Goal: Obtain resource: Download file/media

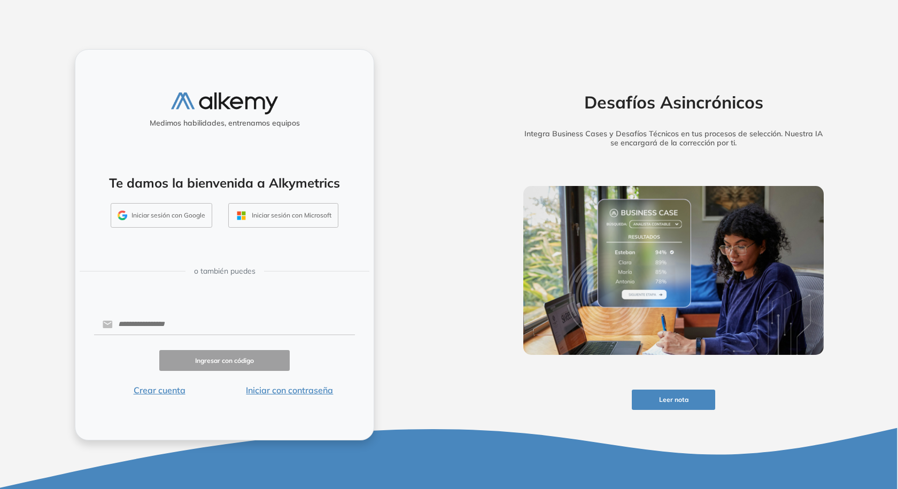
click at [201, 218] on button "Iniciar sesión con Google" at bounding box center [162, 215] width 102 height 25
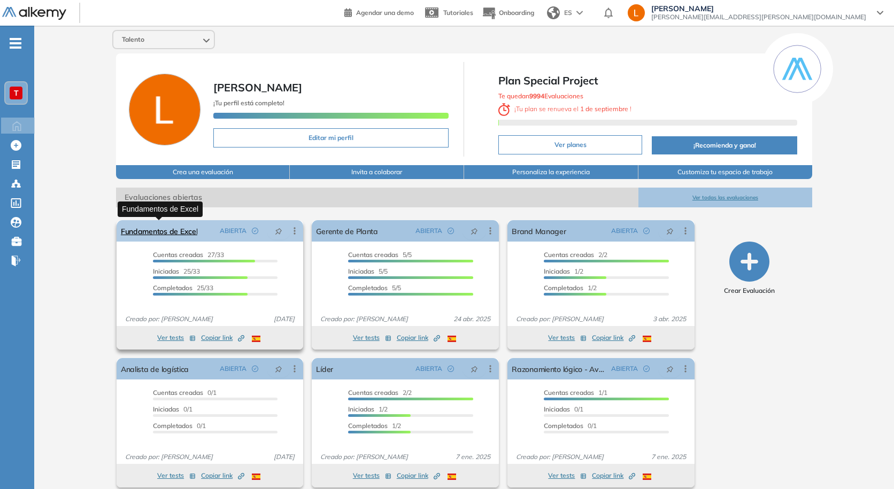
click at [157, 229] on link "Fundamentos de Excel" at bounding box center [159, 230] width 77 height 21
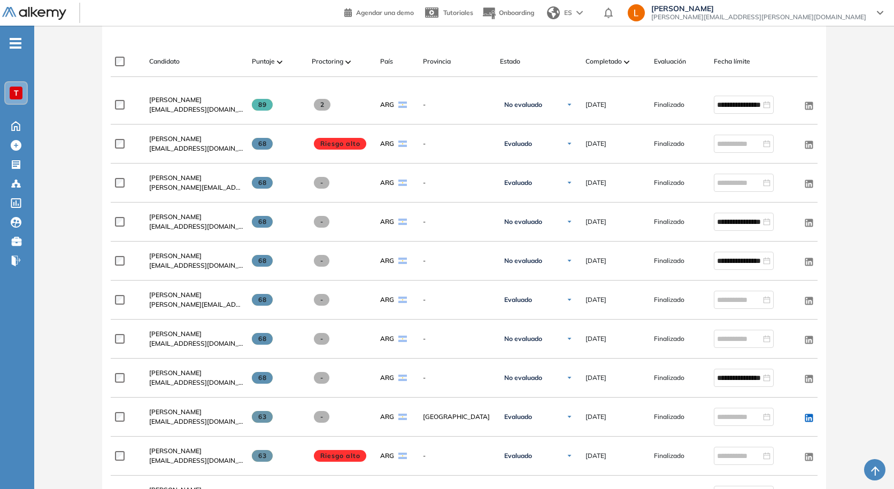
scroll to position [322, 0]
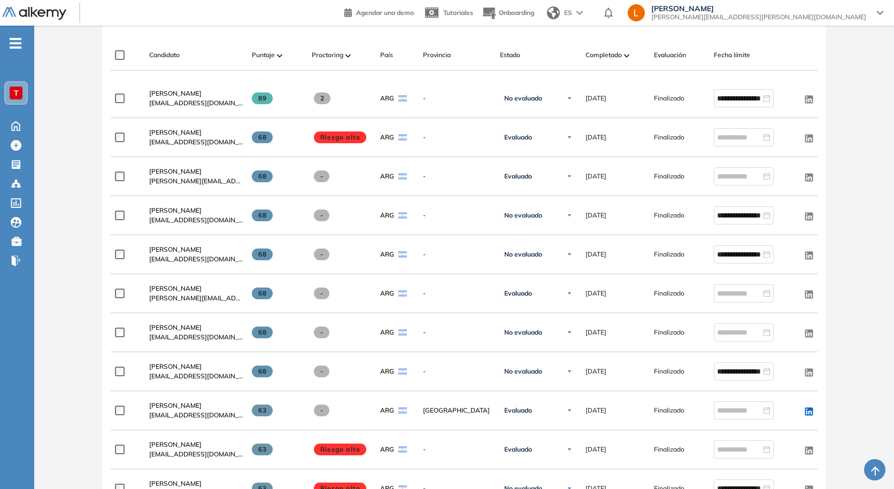
click at [175, 330] on span "[PERSON_NAME]" at bounding box center [175, 327] width 52 height 8
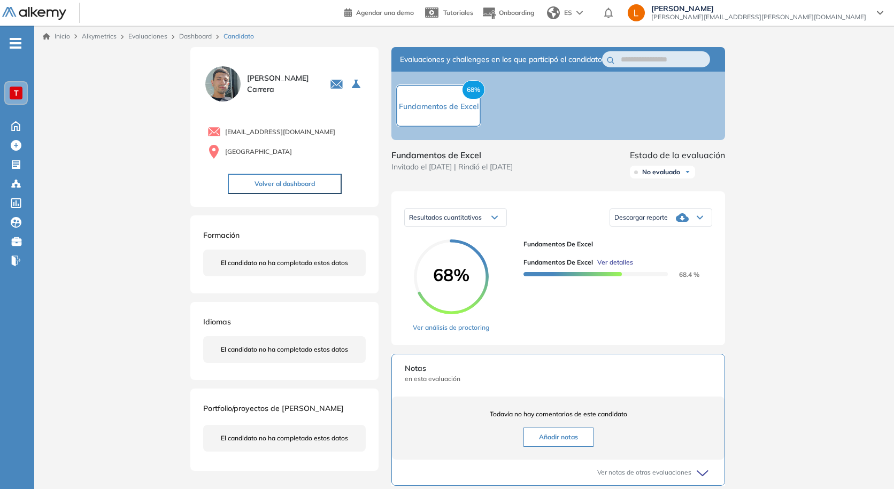
click at [695, 228] on div "Descargar reporte" at bounding box center [661, 217] width 102 height 21
click at [664, 247] on li "Descargar informe completo" at bounding box center [654, 242] width 79 height 11
